Goal: Transaction & Acquisition: Purchase product/service

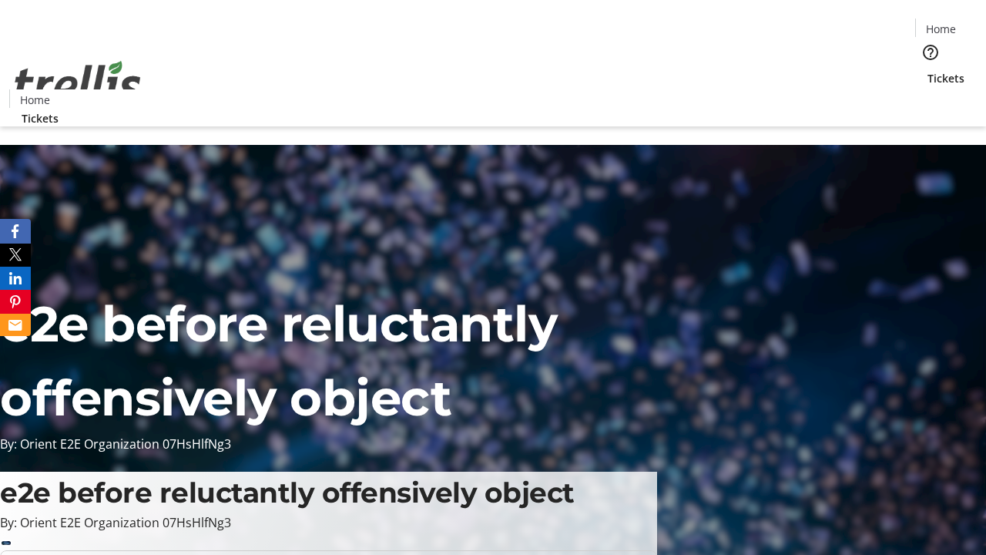
click at [928, 70] on span "Tickets" at bounding box center [946, 78] width 37 height 16
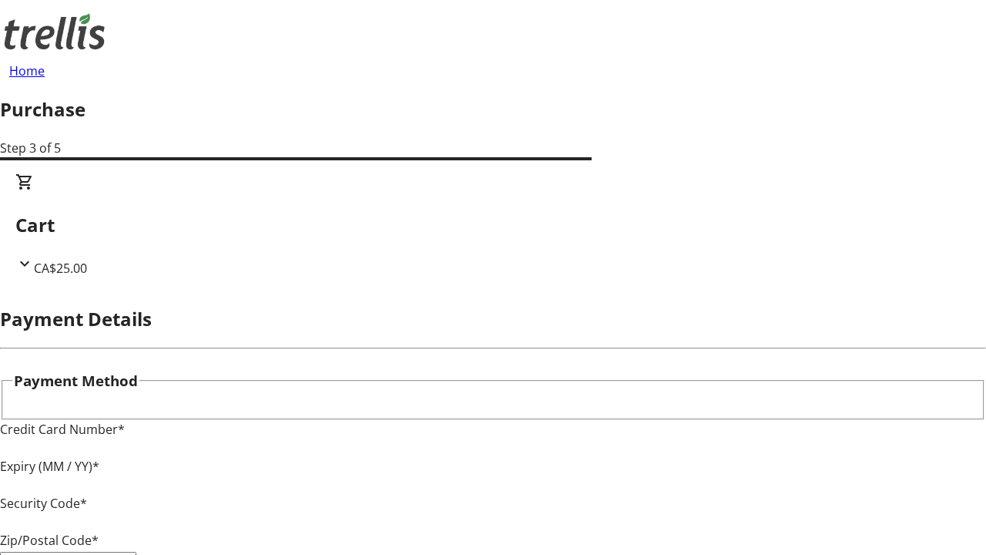
type input "V1Y 0C2"
